Goal: Navigation & Orientation: Find specific page/section

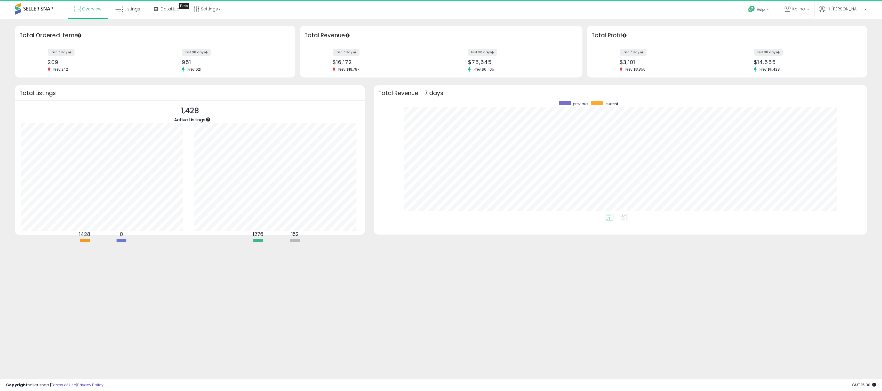
scroll to position [113, 482]
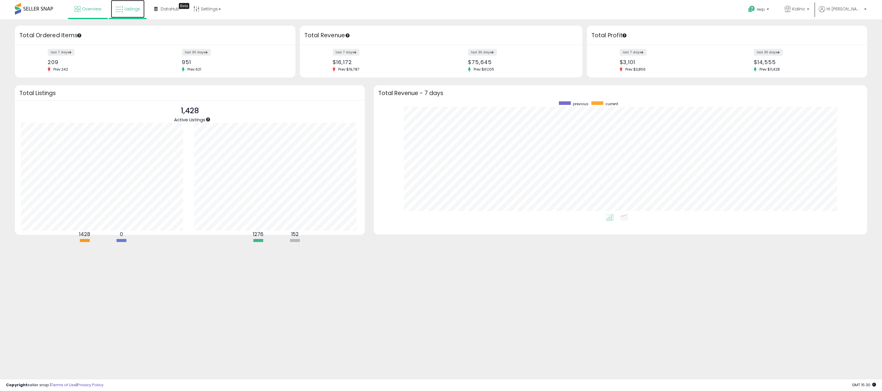
click at [129, 8] on span "Listings" at bounding box center [133, 9] width 16 height 6
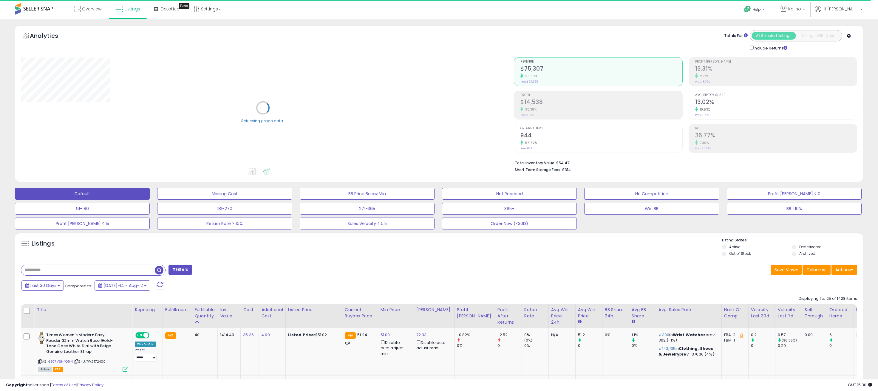
click at [864, 228] on div "Default Missing Cost BB Price Below Min Not Repriced No Competition Profit Marg…" at bounding box center [438, 207] width 863 height 45
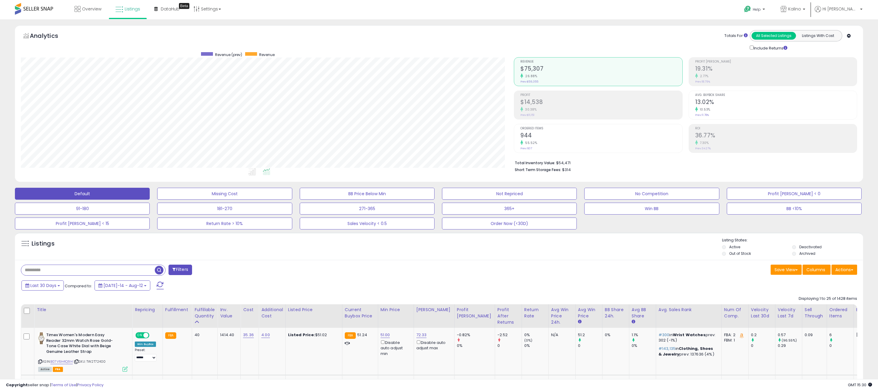
scroll to position [122, 493]
click at [92, 13] on link "Overview" at bounding box center [88, 9] width 36 height 18
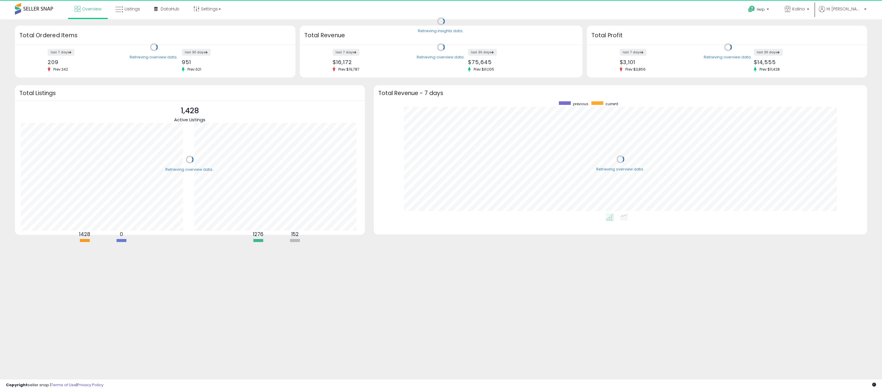
scroll to position [113, 482]
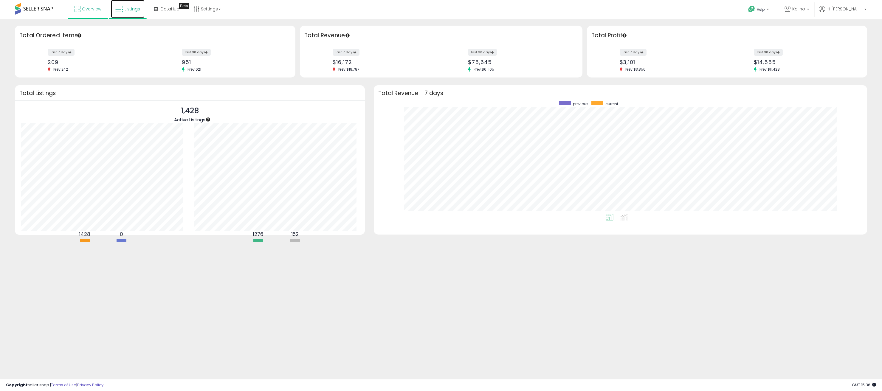
click at [133, 9] on span "Listings" at bounding box center [133, 9] width 16 height 6
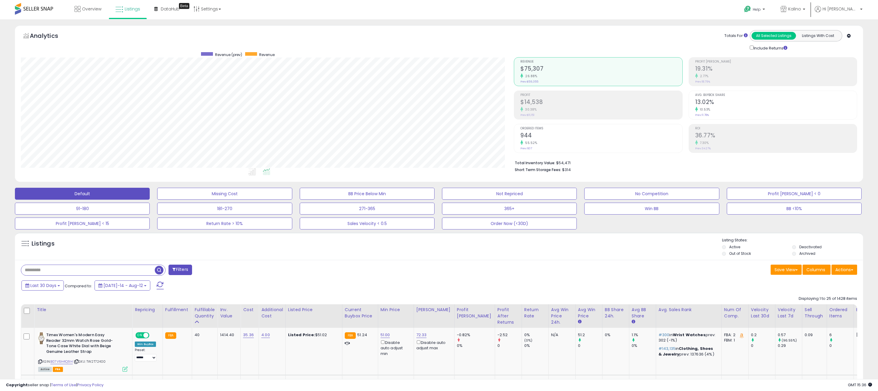
scroll to position [122, 493]
click at [82, 7] on span "Overview" at bounding box center [91, 9] width 19 height 6
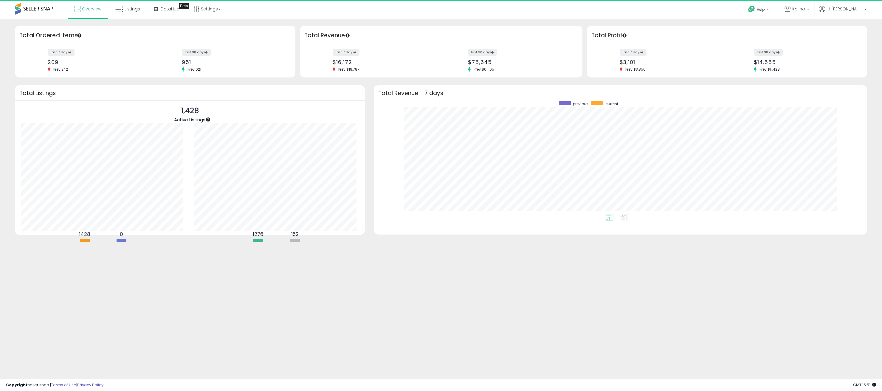
scroll to position [113, 482]
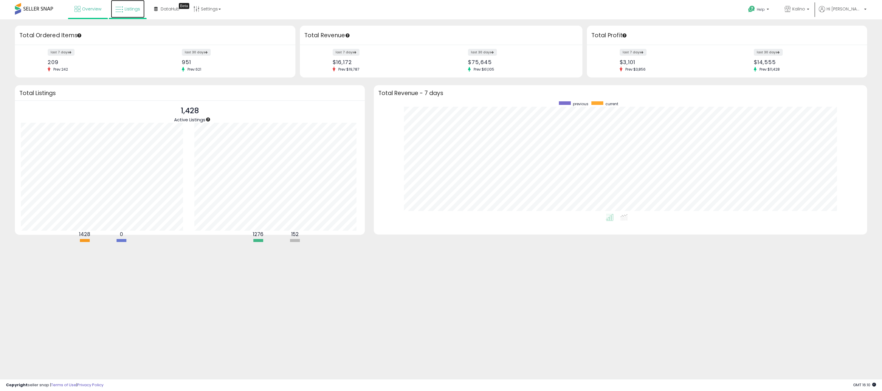
click at [134, 8] on span "Listings" at bounding box center [133, 9] width 16 height 6
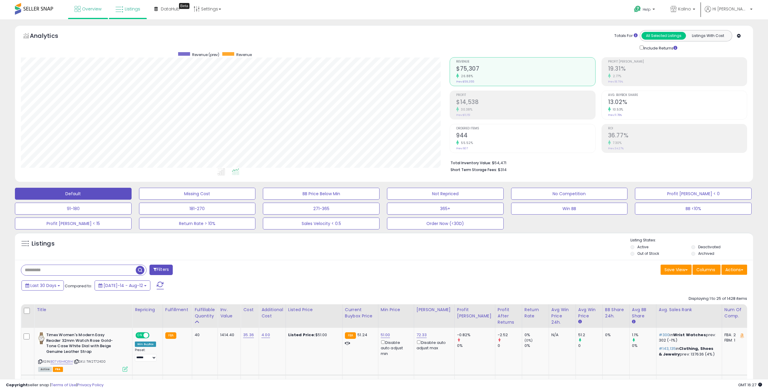
scroll to position [298118, 297811]
click at [412, 26] on div "Analytics Totals For All Selected Listings Listings With Cost Include Returns" at bounding box center [384, 103] width 738 height 157
click at [93, 12] on link "Overview" at bounding box center [88, 9] width 36 height 18
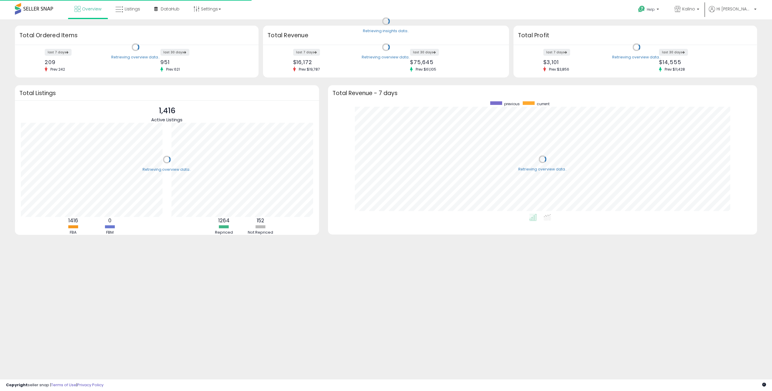
scroll to position [113, 418]
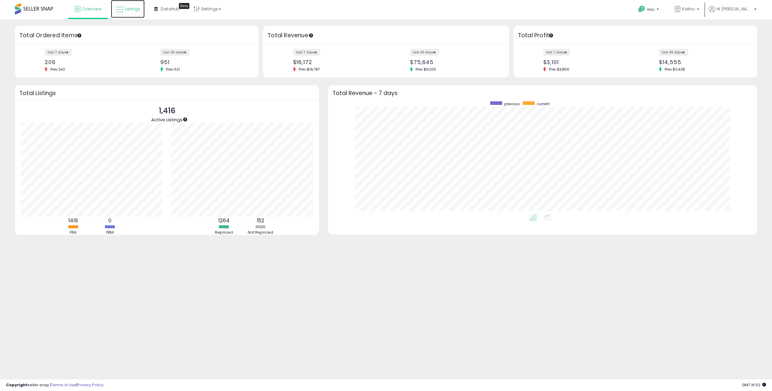
click at [126, 7] on span "Listings" at bounding box center [133, 9] width 16 height 6
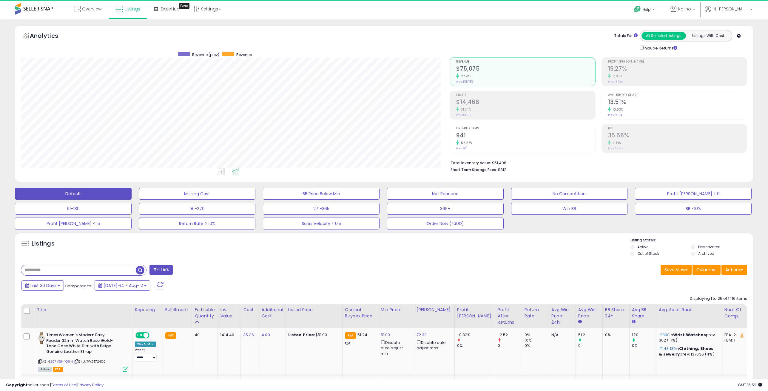
scroll to position [122, 429]
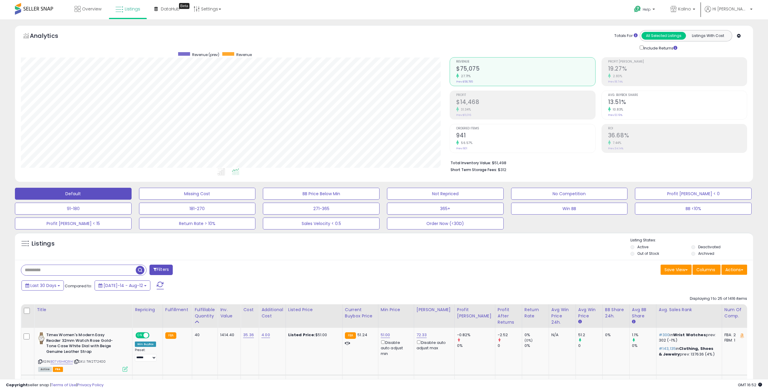
click at [323, 33] on div "Analytics Totals For All Selected Listings Listings With Cost Include Returns" at bounding box center [384, 40] width 726 height 21
click at [333, 36] on div "Analytics Totals For All Selected Listings Listings With Cost Include Returns" at bounding box center [384, 40] width 726 height 21
click at [276, 36] on div "Analytics Totals For All Selected Listings Listings With Cost Include Returns" at bounding box center [384, 40] width 726 height 21
